Goal: Information Seeking & Learning: Learn about a topic

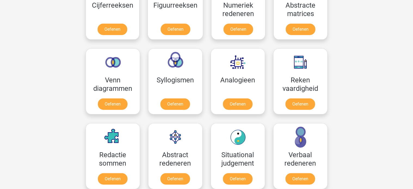
scroll to position [289, 0]
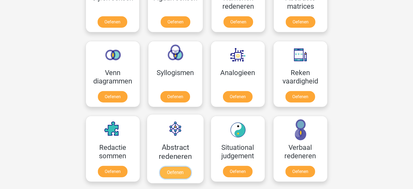
click at [160, 167] on link "Oefenen" at bounding box center [175, 173] width 31 height 12
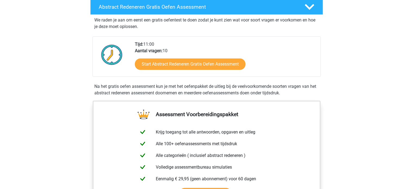
scroll to position [104, 0]
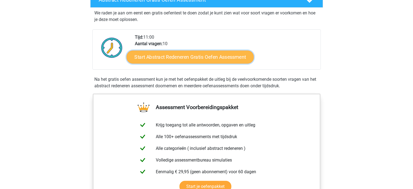
click at [189, 57] on link "Start Abstract Redeneren Gratis Oefen Assessment" at bounding box center [190, 56] width 127 height 13
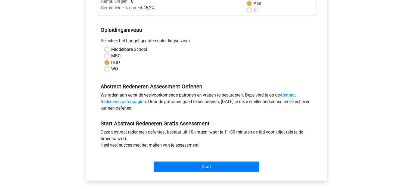
scroll to position [94, 0]
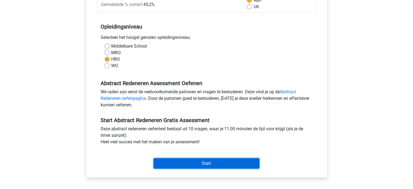
click at [200, 161] on input "Start" at bounding box center [207, 163] width 106 height 10
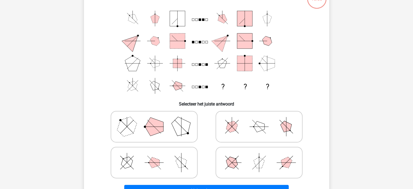
scroll to position [43, 0]
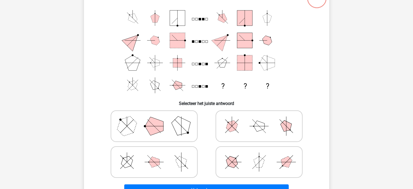
click at [240, 117] on icon at bounding box center [259, 126] width 82 height 27
click at [259, 117] on input "radio" at bounding box center [261, 118] width 4 height 4
radio input "true"
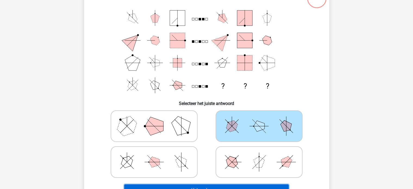
click at [199, 188] on button "Volgende vraag" at bounding box center [206, 189] width 165 height 11
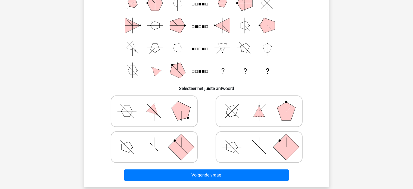
scroll to position [59, 0]
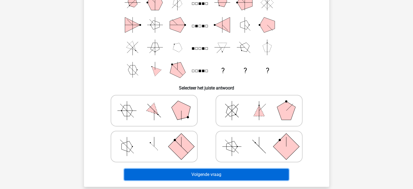
click at [193, 174] on button "Volgende vraag" at bounding box center [206, 174] width 165 height 11
click at [214, 177] on button "Volgende vraag" at bounding box center [206, 174] width 165 height 11
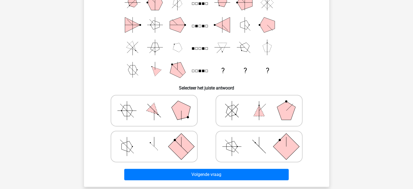
click at [178, 135] on icon at bounding box center [154, 146] width 82 height 27
click at [158, 136] on input "radio" at bounding box center [156, 138] width 4 height 4
radio input "true"
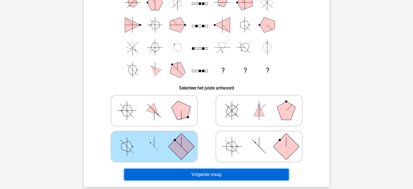
click at [211, 175] on button "Volgende vraag" at bounding box center [206, 174] width 165 height 11
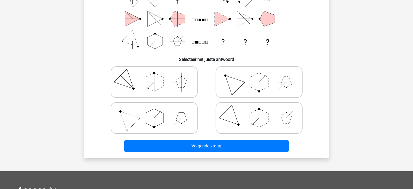
scroll to position [93, 0]
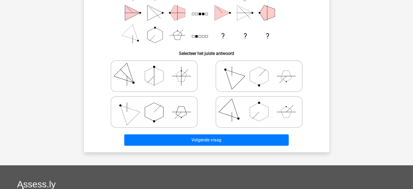
click at [170, 66] on icon at bounding box center [154, 76] width 82 height 27
click at [158, 66] on input "radio" at bounding box center [156, 68] width 4 height 4
radio input "true"
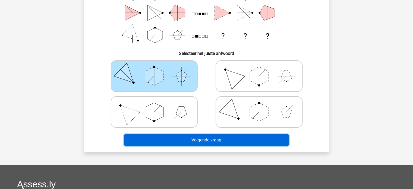
click at [197, 138] on button "Volgende vraag" at bounding box center [206, 139] width 165 height 11
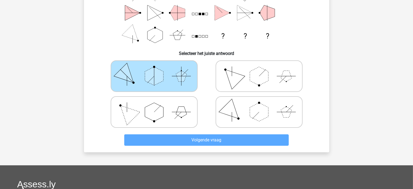
scroll to position [25, 0]
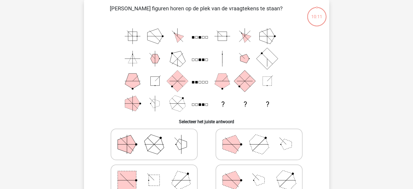
click at [237, 148] on polygon at bounding box center [232, 144] width 19 height 19
click at [259, 138] on input "radio" at bounding box center [261, 136] width 4 height 4
radio input "true"
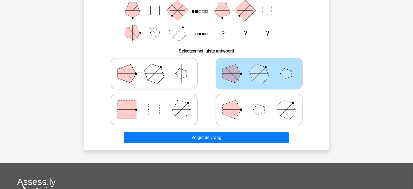
scroll to position [101, 0]
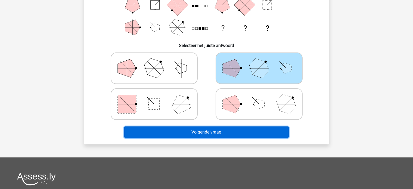
click at [205, 133] on button "Volgende vraag" at bounding box center [206, 132] width 165 height 11
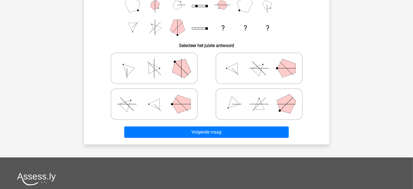
scroll to position [25, 0]
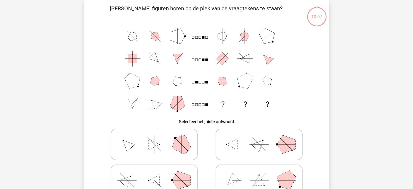
click at [173, 137] on icon at bounding box center [154, 144] width 82 height 27
click at [158, 137] on input "radio" at bounding box center [156, 136] width 4 height 4
radio input "true"
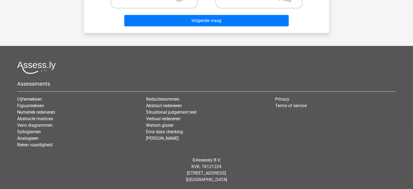
scroll to position [213, 0]
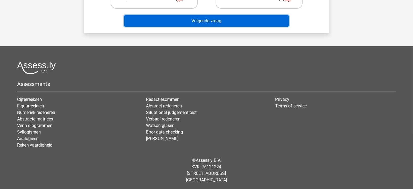
click at [243, 21] on button "Volgende vraag" at bounding box center [206, 20] width 165 height 11
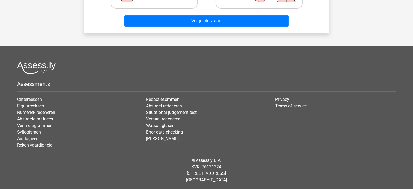
scroll to position [25, 0]
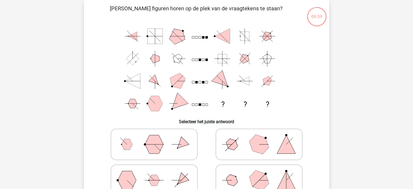
click at [240, 172] on icon at bounding box center [259, 180] width 82 height 27
click at [259, 172] on input "radio" at bounding box center [261, 172] width 4 height 4
radio input "true"
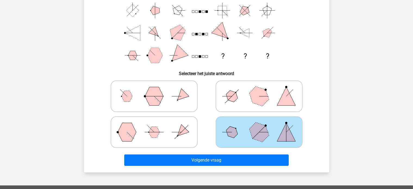
scroll to position [75, 0]
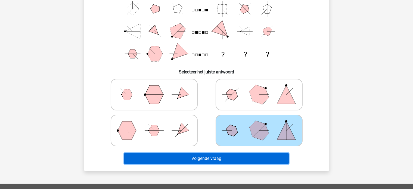
click at [205, 161] on button "Volgende vraag" at bounding box center [206, 158] width 165 height 11
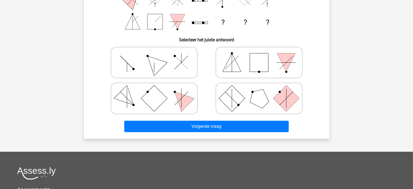
scroll to position [112, 0]
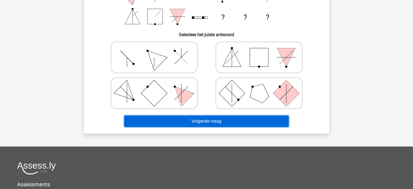
click at [199, 121] on button "Volgende vraag" at bounding box center [206, 121] width 165 height 11
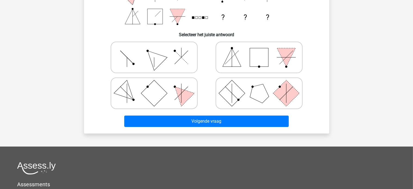
click at [188, 83] on icon at bounding box center [154, 93] width 82 height 27
click at [158, 83] on input "radio" at bounding box center [156, 85] width 4 height 4
radio input "true"
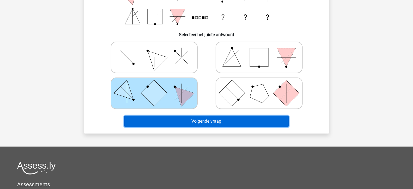
click at [223, 122] on button "Volgende vraag" at bounding box center [206, 121] width 165 height 11
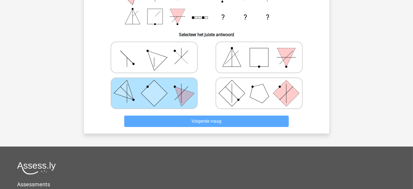
scroll to position [25, 0]
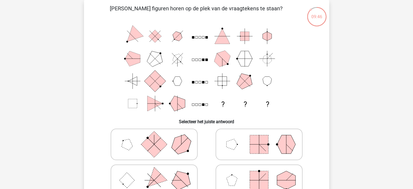
click at [174, 173] on icon at bounding box center [154, 180] width 82 height 27
click at [158, 173] on input "radio" at bounding box center [156, 172] width 4 height 4
radio input "true"
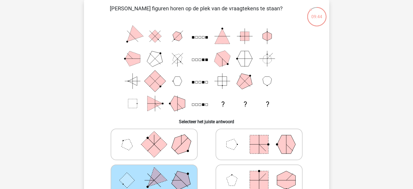
click at [413, 84] on div "Kies premium Annick annicksnels@gmail.com" at bounding box center [206, 176] width 413 height 402
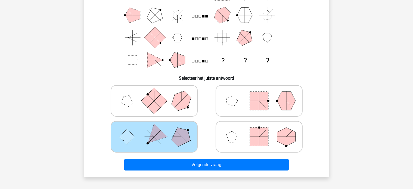
scroll to position [69, 0]
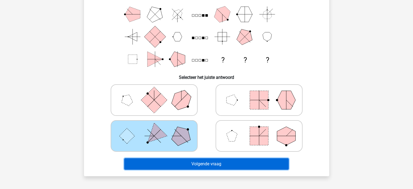
click at [225, 165] on button "Volgende vraag" at bounding box center [206, 163] width 165 height 11
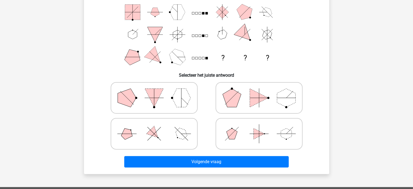
scroll to position [75, 0]
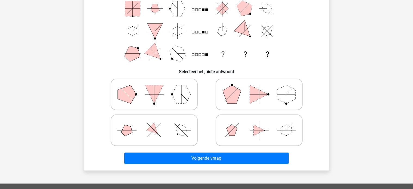
click at [226, 136] on line at bounding box center [228, 133] width 7 height 7
click at [259, 124] on input "radio" at bounding box center [261, 122] width 4 height 4
radio input "true"
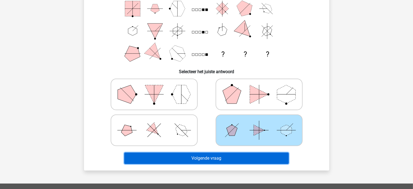
click at [207, 160] on button "Volgende vraag" at bounding box center [206, 158] width 165 height 11
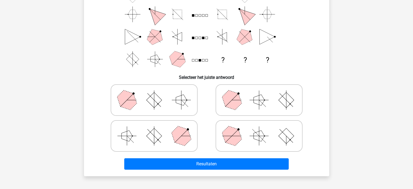
scroll to position [70, 0]
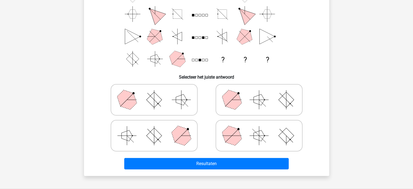
click at [236, 136] on polygon at bounding box center [232, 136] width 26 height 26
click at [259, 129] on input "radio" at bounding box center [261, 127] width 4 height 4
radio input "true"
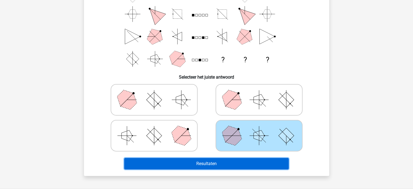
click at [222, 163] on button "Resultaten" at bounding box center [206, 163] width 165 height 11
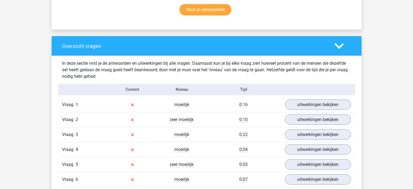
scroll to position [374, 0]
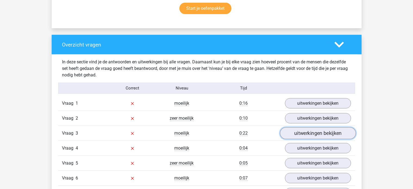
click at [300, 135] on link "uitwerkingen bekijken" at bounding box center [318, 133] width 76 height 12
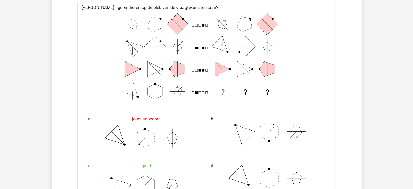
scroll to position [533, 0]
